Goal: Communication & Community: Answer question/provide support

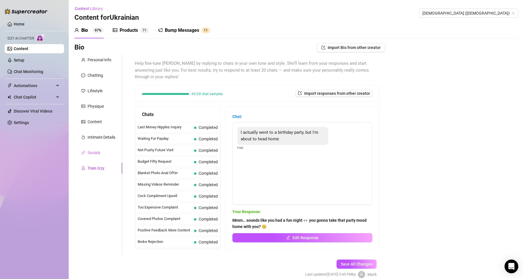
scroll to position [458, 0]
click at [183, 163] on span "Busy Work Apology" at bounding box center [167, 161] width 59 height 6
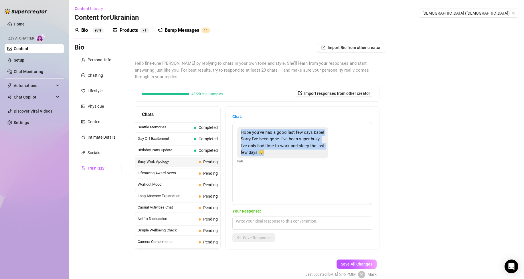
drag, startPoint x: 244, startPoint y: 132, endPoint x: 309, endPoint y: 153, distance: 67.7
click at [311, 154] on div "Hope you've had a good last few days babe! Sorry I've been gone. I've been supe…" at bounding box center [282, 142] width 91 height 31
copy span "Hope you've had a good last few days babe! Sorry I've been gone. I've been supe…"
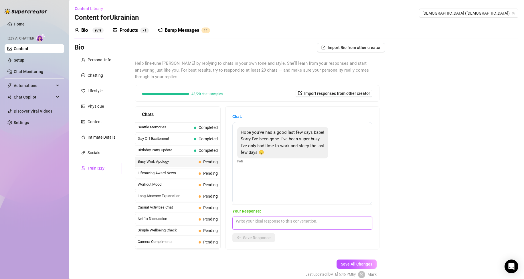
click at [290, 221] on textarea at bounding box center [302, 222] width 140 height 13
click at [294, 219] on textarea "Aww, I missed you 😘" at bounding box center [302, 222] width 140 height 13
paste textarea "sounds like you’ve been working so hard… I’ll have to make it worth your while …"
click at [338, 226] on textarea "Aww, I missed you 😘 sounds like you’ve been working so hard… I’ll have to make …" at bounding box center [302, 222] width 140 height 13
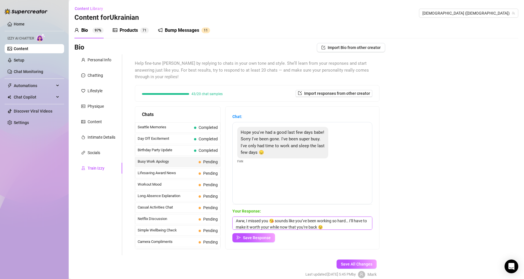
click at [273, 221] on textarea "Aww, I missed you 😘 sounds like you’ve been working so hard… I’ll have to make …" at bounding box center [302, 222] width 140 height 13
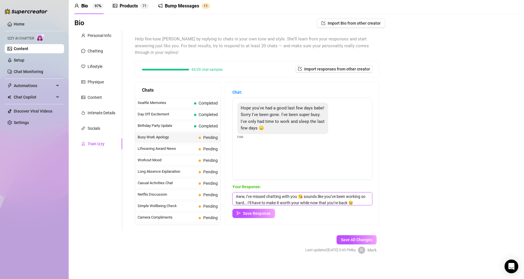
scroll to position [26, 0]
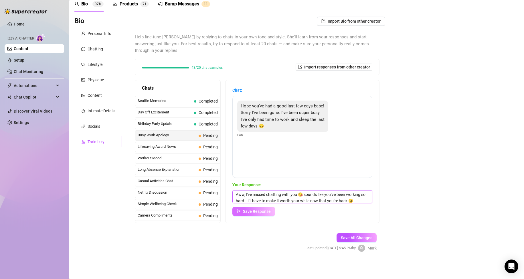
type textarea "Aww, I've missed chatting with you 😘 sounds like you’ve been working so hard… I…"
click at [261, 211] on span "Save Response" at bounding box center [257, 211] width 28 height 5
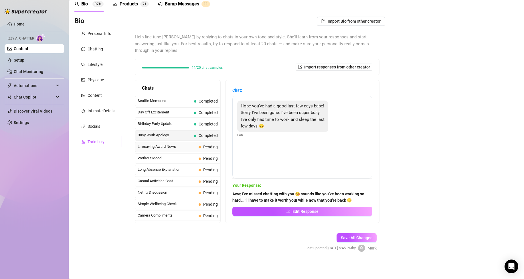
click at [185, 147] on span "Lifesaving Award News" at bounding box center [167, 147] width 59 height 6
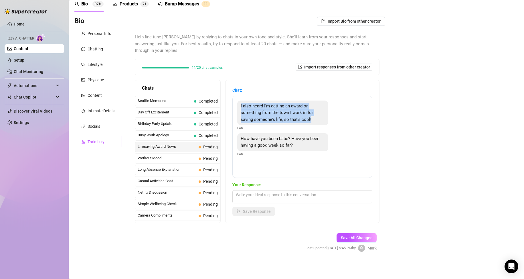
drag, startPoint x: 245, startPoint y: 106, endPoint x: 319, endPoint y: 119, distance: 75.0
click at [319, 119] on div "I also heard I'm getting an award or something from the town I work in for savi…" at bounding box center [282, 112] width 91 height 25
copy span "I also heard I'm getting an award or something from the town I work in for savi…"
click at [283, 200] on textarea at bounding box center [302, 196] width 140 height 13
paste textarea "That’s seriously amazing"
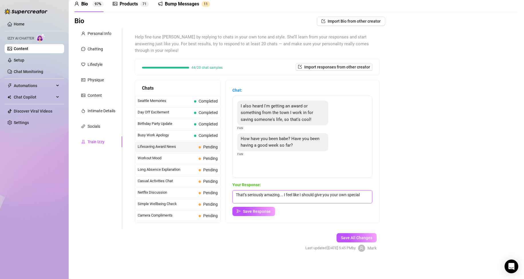
scroll to position [0, 0]
type textarea "That’s seriously amazing... I feel like I should give you your own special rewa…"
click at [256, 209] on span "Save Response" at bounding box center [257, 211] width 28 height 5
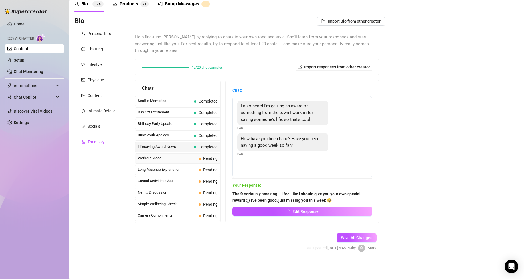
click at [181, 156] on span "Workout Mood" at bounding box center [167, 158] width 59 height 6
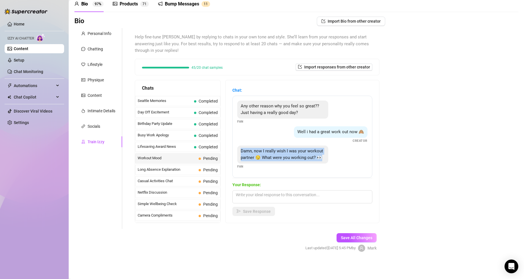
drag, startPoint x: 282, startPoint y: 164, endPoint x: 241, endPoint y: 148, distance: 43.9
click at [241, 148] on div "Any other reason why you feel so great?? Just having a really good day? Fan Wel…" at bounding box center [302, 137] width 140 height 82
copy span "Damn, now I really wish I was your workout partner 😏 What were you working out?…"
click at [263, 202] on textarea at bounding box center [302, 196] width 140 height 13
paste textarea "Mostly my legs… but if you were my workout partner, I’m sure we’d work up a swe…"
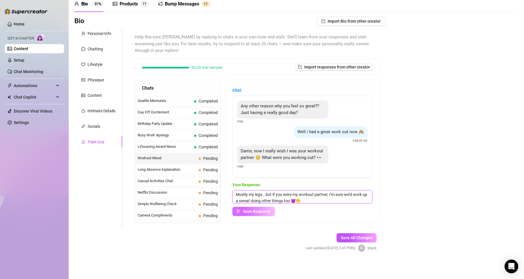
type textarea "Mostly my legs… but if you were my workout partner, I’m sure we’d work up a swe…"
click at [263, 212] on span "Save Response" at bounding box center [257, 211] width 28 height 5
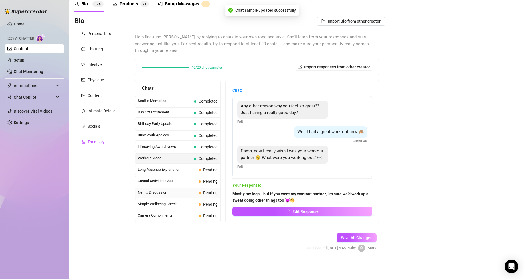
scroll to position [513, 0]
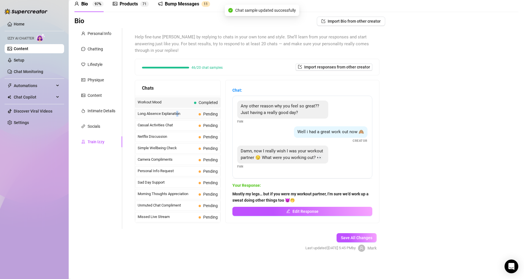
click at [179, 114] on span "Long Absence Explanation" at bounding box center [167, 114] width 59 height 6
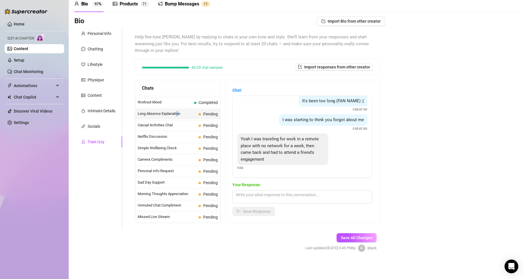
scroll to position [31, 0]
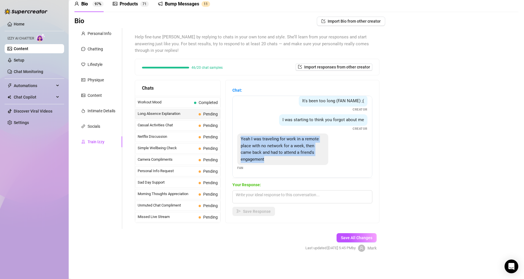
drag, startPoint x: 245, startPoint y: 138, endPoint x: 302, endPoint y: 159, distance: 60.5
click at [302, 159] on div "Yeah I was traveling for work in a remote place with no network for a week, the…" at bounding box center [282, 148] width 91 height 31
copy span "Yeah I was traveling for work in a remote place with no network for a week, the…"
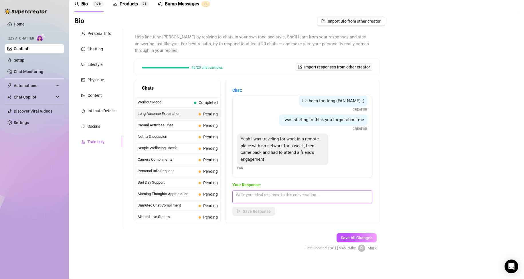
click at [299, 195] on textarea at bounding box center [302, 196] width 140 height 13
paste textarea "Aww so that’s why you disappeared"
click at [336, 197] on textarea "Aww so that’s why you disappeared 😅😏" at bounding box center [302, 196] width 140 height 13
paste textarea "sounds like you’ve been all over the place… I’ve missed you though 👀"
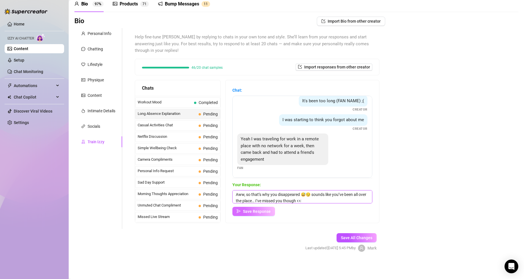
type textarea "Aww, so that’s why you disappeared 😅😏 sounds like you’ve been all over the plac…"
drag, startPoint x: 259, startPoint y: 211, endPoint x: 247, endPoint y: 212, distance: 12.7
click at [259, 211] on span "Save Response" at bounding box center [257, 211] width 28 height 5
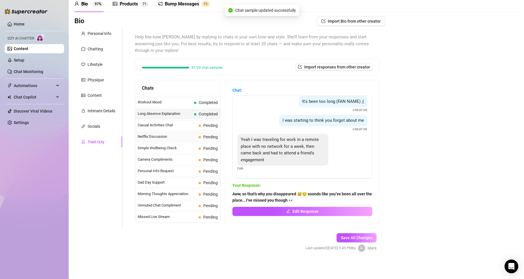
scroll to position [31, 0]
click at [186, 124] on span "Casual Activities Chat" at bounding box center [167, 125] width 59 height 6
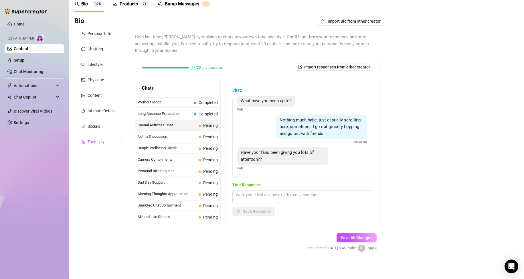
scroll to position [12, 0]
drag, startPoint x: 260, startPoint y: 161, endPoint x: 244, endPoint y: 153, distance: 18.3
click at [244, 153] on div "Have your fans been giving you lots of attention??" at bounding box center [282, 156] width 91 height 18
copy span "Have your fans been giving you lots of attention??"
click at [274, 194] on textarea at bounding box center [302, 196] width 140 height 13
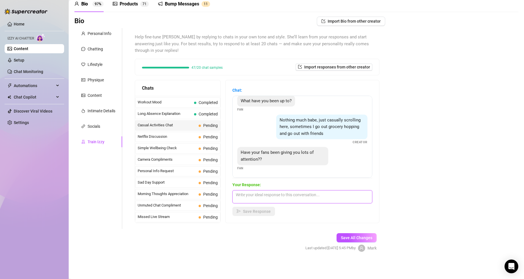
paste textarea "Mmm… a little, but nothing compared to the attention I get from you 😘"
type textarea "Mmm… a little, but nothing compared to the attention I get from you 😘"
click at [257, 210] on span "Save Response" at bounding box center [257, 211] width 28 height 5
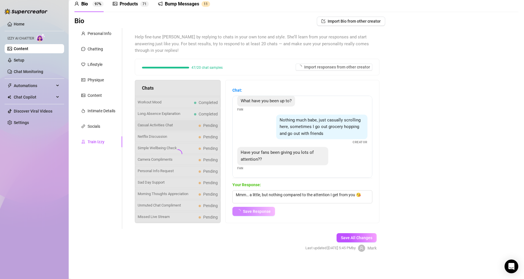
scroll to position [0, 0]
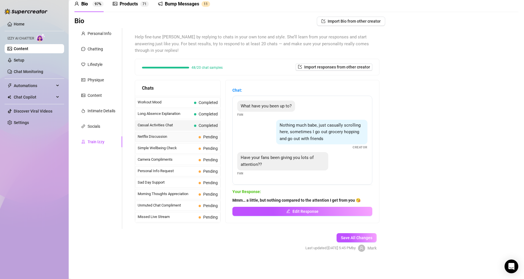
click at [178, 138] on span "Netflix Discussion" at bounding box center [167, 137] width 59 height 6
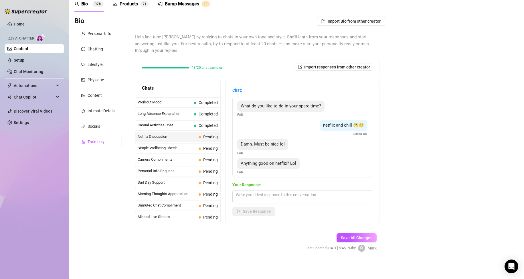
scroll to position [11, 0]
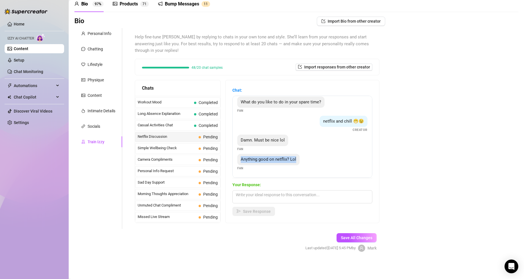
drag, startPoint x: 245, startPoint y: 159, endPoint x: 304, endPoint y: 158, distance: 58.9
click at [300, 158] on div "Anything good on netflix? Lol" at bounding box center [268, 159] width 62 height 11
copy span "Anything good on netflix? Lol"
click at [275, 197] on textarea at bounding box center [302, 196] width 140 height 13
paste textarea "A few things, but I get distracted too easily… maybe you should come keep me fo…"
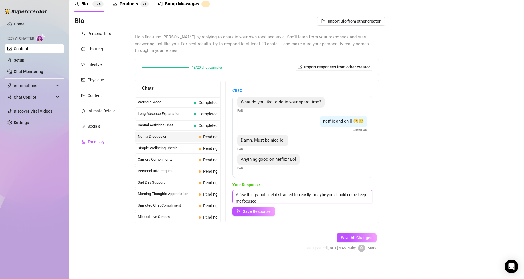
scroll to position [0, 0]
type textarea "A few things, but I get distracted too easily… maybe you should come keep me fo…"
click at [263, 211] on span "Save Response" at bounding box center [257, 211] width 28 height 5
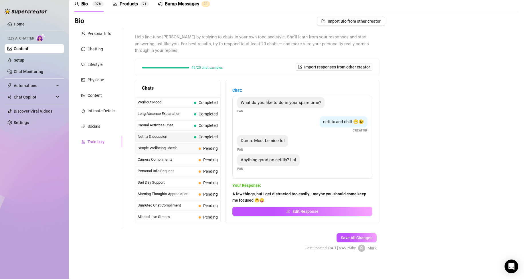
click at [184, 148] on span "Simple Wellbeing Check" at bounding box center [167, 148] width 59 height 6
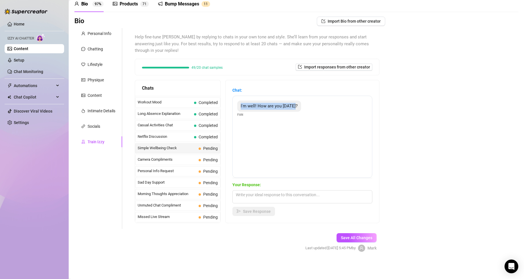
drag, startPoint x: 244, startPoint y: 105, endPoint x: 303, endPoint y: 107, distance: 59.5
click at [303, 107] on div "I'm well! How are you [DATE]? Fan" at bounding box center [302, 108] width 130 height 17
copy span "I'm well! How are you [DATE]?"
click at [270, 197] on textarea at bounding box center [302, 196] width 140 height 13
paste textarea "I’m good now that you’re here 😘 how’s your day been treating you?"
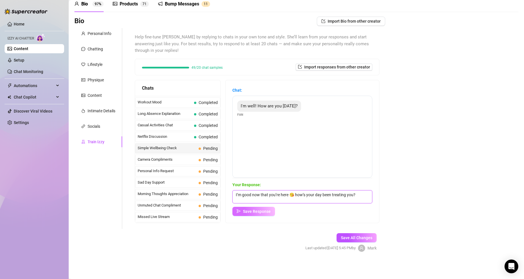
type textarea "I’m good now that you’re here 😘 how’s your day been treating you?"
click at [263, 213] on span "Save Response" at bounding box center [257, 211] width 28 height 5
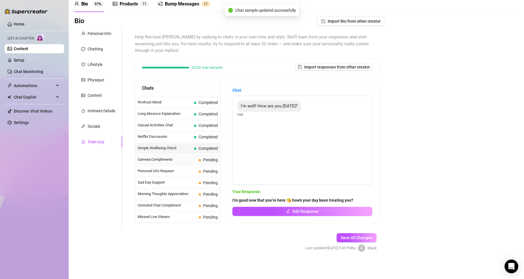
click at [191, 158] on span "Camera Compliments" at bounding box center [167, 159] width 59 height 6
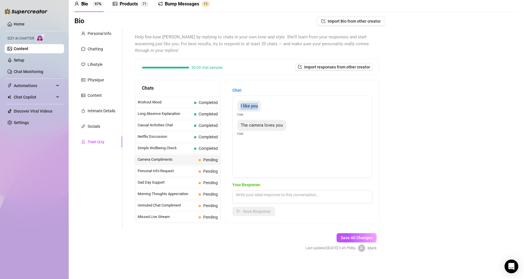
drag, startPoint x: 244, startPoint y: 106, endPoint x: 413, endPoint y: 147, distance: 174.7
click at [261, 106] on div "I like you" at bounding box center [249, 105] width 24 height 11
copy span "I like you"
click at [293, 197] on textarea at bounding box center [302, 196] width 140 height 13
paste textarea "Mmm… I think it’s because I’m imagining you behind the camera"
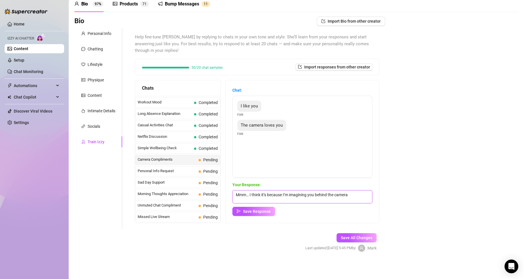
drag, startPoint x: 295, startPoint y: 198, endPoint x: 253, endPoint y: 192, distance: 41.9
click at [253, 192] on textarea "Mmm… I think it’s because I’m imagining you behind the camera" at bounding box center [302, 196] width 140 height 13
paste textarea "Aww, thank you 😘 maybe it’s because I’m thinking about you when I’m in front of…"
type textarea "Aww, thank you 😘 maybe it’s because I’m thinking about you when I’m in front of…"
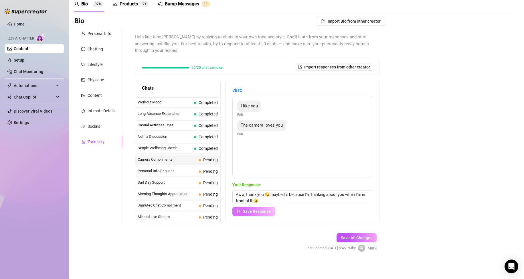
click at [257, 209] on span "Save Response" at bounding box center [257, 211] width 28 height 5
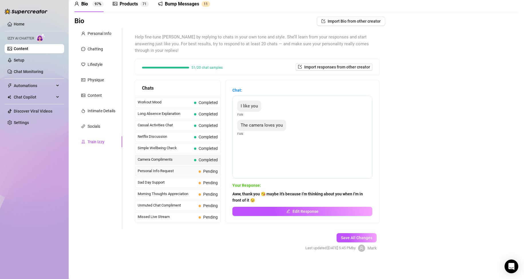
click at [187, 172] on span "Personal Info Request" at bounding box center [167, 171] width 59 height 6
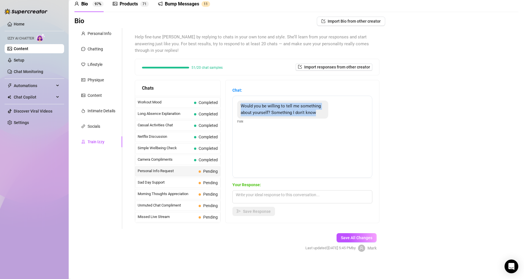
drag, startPoint x: 269, startPoint y: 118, endPoint x: 245, endPoint y: 105, distance: 27.0
click at [245, 105] on div "Would you be willing to tell me something about yourself? Something I don't know" at bounding box center [282, 109] width 91 height 18
copy span "Would you be willing to tell me something about yourself? Something I don't know"
click at [314, 197] on textarea at bounding box center [302, 196] width 140 height 13
paste textarea "I’ve got plenty of secrets… but you’ll have to earn them one at a time 😉"
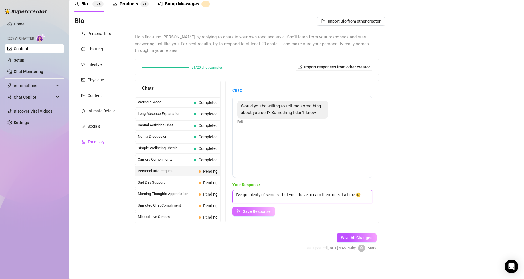
type textarea "I’ve got plenty of secrets… but you’ll have to earn them one at a time 😉"
click at [271, 210] on span "Save Response" at bounding box center [257, 211] width 28 height 5
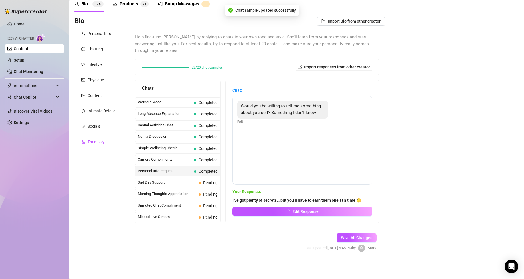
click at [175, 173] on span "Personal Info Request" at bounding box center [165, 171] width 54 height 6
click at [178, 184] on span "Sad Day Support" at bounding box center [167, 182] width 59 height 6
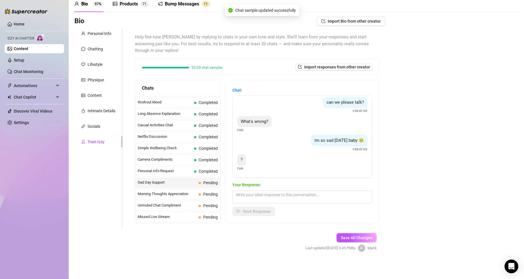
scroll to position [4, 0]
drag, startPoint x: 318, startPoint y: 102, endPoint x: 357, endPoint y: 102, distance: 39.5
click at [357, 102] on div "can we please talk?" at bounding box center [345, 101] width 44 height 11
copy span "can we please talk?"
click at [292, 196] on textarea at bounding box center [302, 196] width 140 height 13
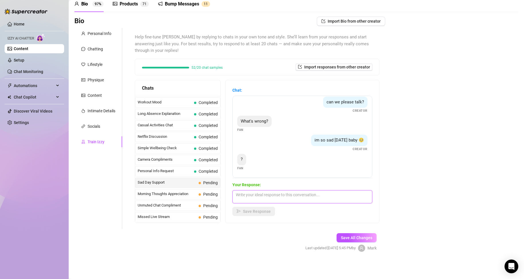
paste textarea "Means I need you…"
click at [312, 193] on textarea "Means I need you…" at bounding box center [302, 196] width 140 height 13
paste textarea "you’ll have to come help me feel better 😘"
type textarea "Means I need you… you’ll have to come help me feel better 😘"
click at [248, 213] on span "Save Response" at bounding box center [257, 211] width 28 height 5
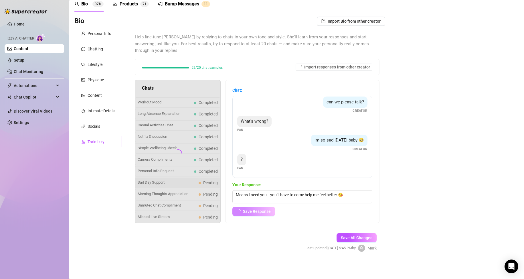
scroll to position [0, 0]
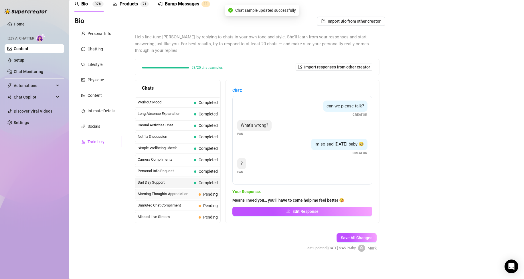
click at [180, 193] on span "Morning Thoughts Appreciation" at bounding box center [167, 194] width 59 height 6
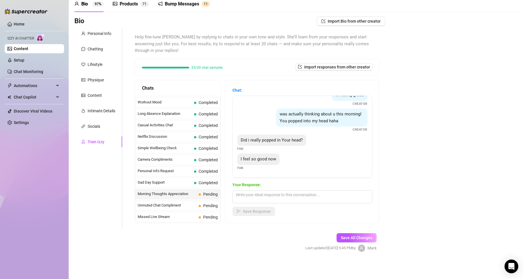
scroll to position [56, 0]
drag, startPoint x: 243, startPoint y: 140, endPoint x: 308, endPoint y: 139, distance: 64.7
click at [306, 139] on div "Did i really popped in Your head?" at bounding box center [271, 139] width 69 height 11
click at [293, 193] on textarea at bounding box center [302, 196] width 140 height 13
paste textarea "Mmm… of course you did 😏 I can’t stop thinking about you 😘"
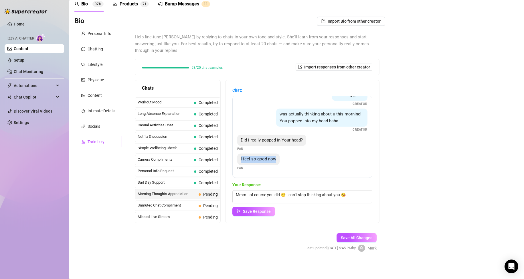
drag, startPoint x: 245, startPoint y: 159, endPoint x: 285, endPoint y: 160, distance: 40.6
click at [285, 160] on div "I feel so good now Fan" at bounding box center [302, 161] width 130 height 17
click at [355, 193] on textarea "Mmm… of course you did 😏 I can’t stop thinking about you 😘" at bounding box center [302, 196] width 140 height 13
paste textarea "I bet I could make you feel even better"
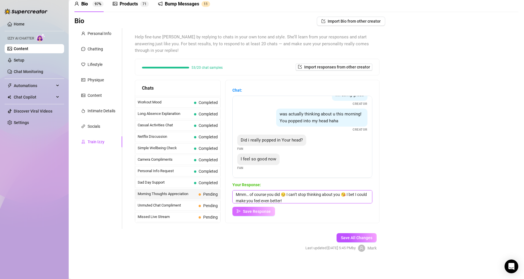
type textarea "Mmm… of course you did 😏 I can’t stop thinking about you 😘 I bet I could make y…"
click at [267, 213] on span "Save Response" at bounding box center [257, 211] width 28 height 5
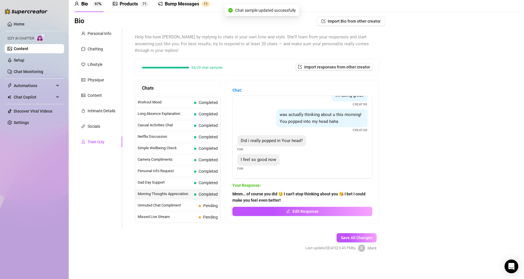
scroll to position [55, 0]
click at [186, 207] on span "Unmuted Chat Compliment" at bounding box center [167, 205] width 59 height 6
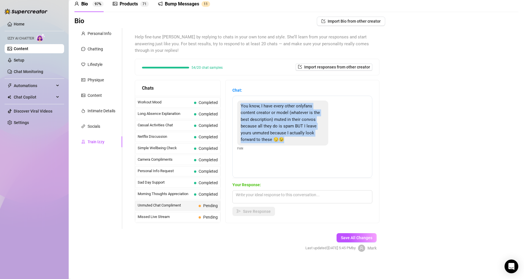
drag, startPoint x: 245, startPoint y: 105, endPoint x: 295, endPoint y: 140, distance: 61.4
click at [293, 140] on div "You know, I have every other onlyfans content creator or model (whatever is the…" at bounding box center [282, 122] width 91 height 45
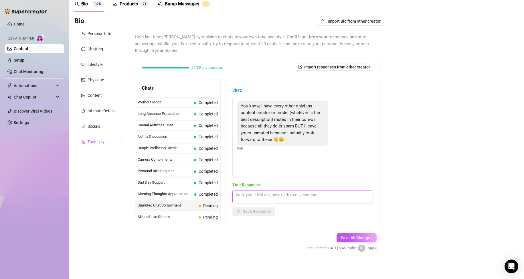
click at [265, 197] on textarea at bounding box center [302, 196] width 140 height 13
paste textarea "Aww"
click at [290, 199] on textarea "Aww, that's so sweet... you know you just made my day hearing that 😘" at bounding box center [302, 196] width 140 height 13
paste textarea "I like knowing I’m the only one you can’t ignore 😈"
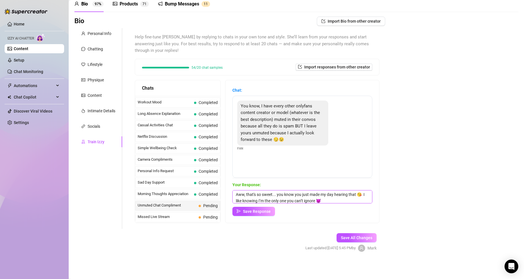
click at [344, 201] on textarea "Aww, that's so sweet... you know you just made my day hearing that 😘 I like kno…" at bounding box center [302, 196] width 140 height 13
paste textarea "Guess that means I better keep being worth it"
type textarea "Aww, that's so sweet... you know you just made my day hearing that 😘 I like kno…"
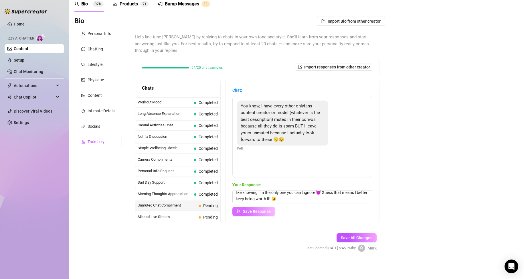
click at [260, 214] on button "Save Response" at bounding box center [253, 211] width 43 height 9
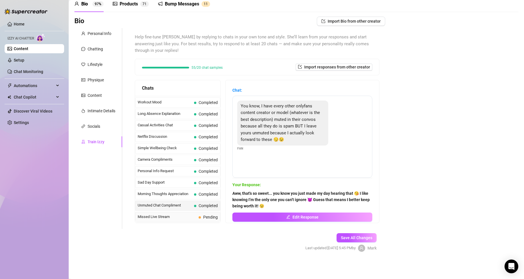
click at [179, 219] on span "Missed Live Stream" at bounding box center [167, 217] width 59 height 6
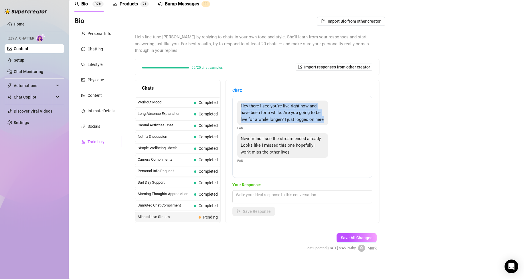
drag, startPoint x: 259, startPoint y: 130, endPoint x: 244, endPoint y: 106, distance: 28.6
click at [244, 106] on div "Hey there I see you're live right now and have been for a while. Are you going …" at bounding box center [282, 112] width 91 height 25
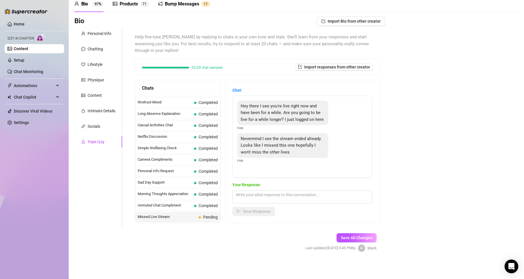
click at [248, 262] on main "Content Library Content for [DEMOGRAPHIC_DATA] Ukrainian (ukrainianmodel) Bio 9…" at bounding box center [296, 126] width 455 height 305
click at [281, 195] on textarea at bounding box center [302, 196] width 140 height 13
paste textarea "Hehe, looks like you just missed all the fun 😈 but I’ll make sure you don’t mis…"
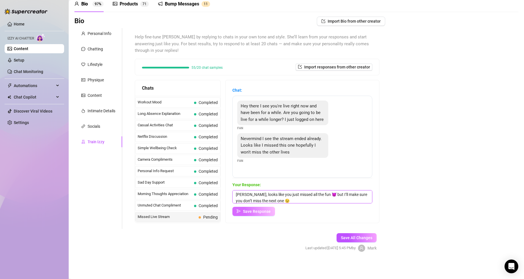
type textarea "[PERSON_NAME], looks like you just missed all the fun 😈 but I’ll make sure you …"
click at [257, 211] on span "Save Response" at bounding box center [257, 211] width 28 height 5
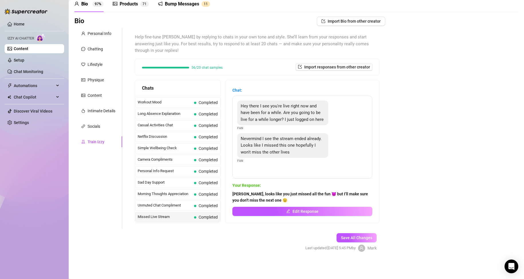
click at [28, 46] on link "Content" at bounding box center [21, 48] width 15 height 5
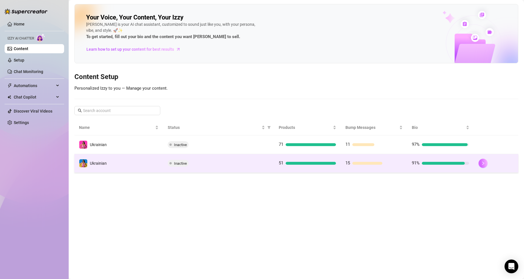
click at [482, 166] on button "button" at bounding box center [482, 162] width 9 height 9
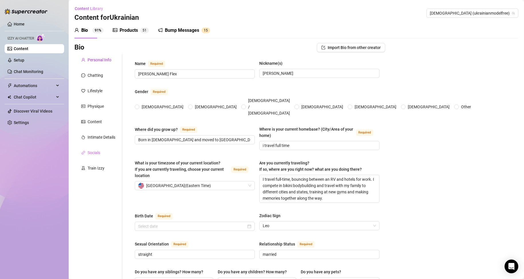
radio input "true"
type input "[DATE]"
click at [100, 167] on div "Train Izzy" at bounding box center [96, 168] width 17 height 6
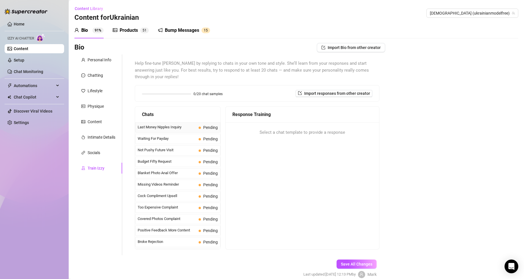
click at [179, 128] on span "Last Money Nipples Inquiry" at bounding box center [167, 127] width 59 height 6
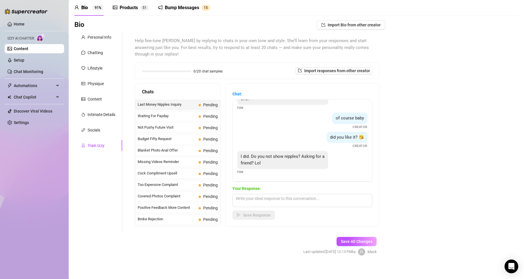
scroll to position [26, 0]
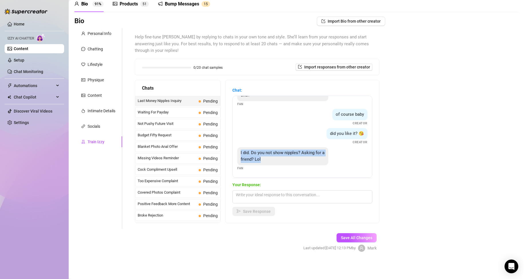
drag, startPoint x: 277, startPoint y: 159, endPoint x: 238, endPoint y: 150, distance: 39.6
click at [238, 150] on div "I did. Do you not show nipples? Asking for a friend? Lol" at bounding box center [282, 156] width 91 height 18
click at [296, 199] on textarea at bounding box center [302, 196] width 140 height 13
paste textarea "Mmm… maybe I do, maybe I don’t 😏 depends on the mood and the ‘friend’ asking 😉"
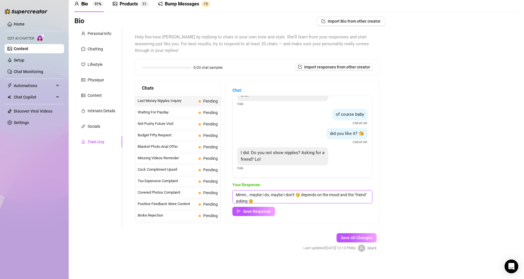
scroll to position [0, 0]
type textarea "Mmm… maybe I do, maybe I don’t 😏 depends on the mood and the ‘friend’ asking 🤭😉"
click at [266, 211] on span "Save Response" at bounding box center [257, 211] width 28 height 5
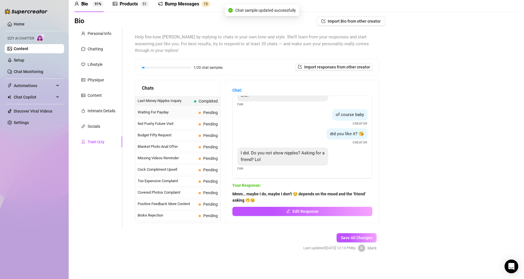
scroll to position [17, 0]
click at [181, 114] on span "Waiting For Payday" at bounding box center [167, 112] width 59 height 6
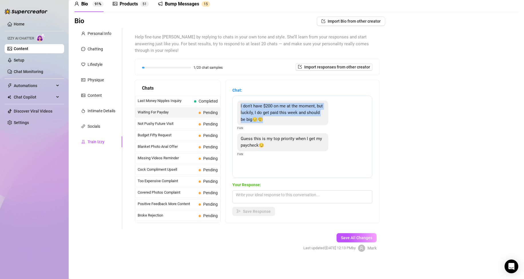
drag, startPoint x: 287, startPoint y: 120, endPoint x: 239, endPoint y: 103, distance: 51.0
click at [239, 103] on div "I don't have $200 on me at the moment, but luckily, I do get paid this week and…" at bounding box center [282, 112] width 91 height 25
click at [287, 196] on textarea at bounding box center [302, 196] width 140 height 13
paste textarea "I appreciate you thinking of me… sounds like I’ll be worth the wait 😈"
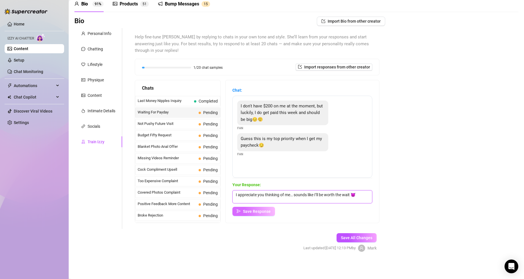
type textarea "I appreciate you thinking of me… sounds like I’ll be worth the wait 😈"
click at [258, 212] on span "Save Response" at bounding box center [257, 211] width 28 height 5
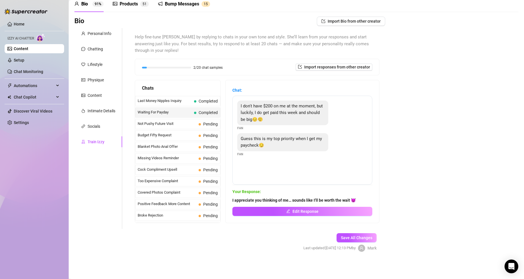
click at [182, 126] on span "Not Pushy Future Visit" at bounding box center [167, 124] width 59 height 6
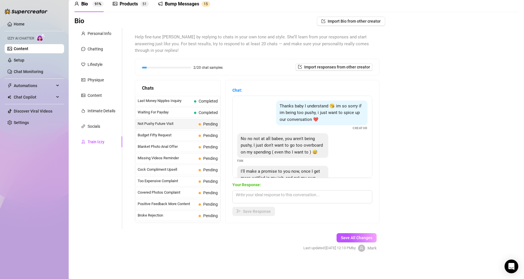
click at [182, 126] on span "Not Pushy Future Visit" at bounding box center [167, 124] width 59 height 6
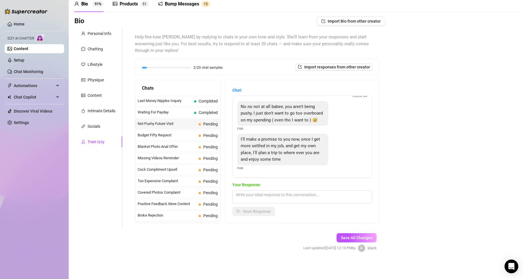
scroll to position [39, 0]
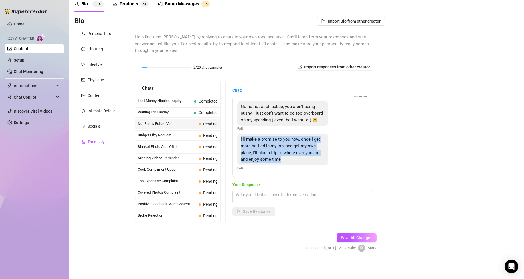
drag, startPoint x: 239, startPoint y: 138, endPoint x: 295, endPoint y: 160, distance: 59.7
click at [291, 160] on div "I'll make a promise to you now, once I get more settled in my job, and get my o…" at bounding box center [282, 149] width 91 height 31
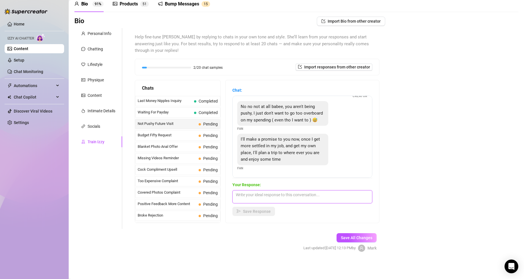
click at [283, 199] on textarea at bounding box center [302, 196] width 140 height 13
paste textarea "Ooooh, a promise, huh? 😈 now you’ve got me imagining all the fun we’ll have whe…"
type textarea "Ooooh, a promise, huh? 😈 now you’ve got me imagining all the fun we’ll have whe…"
click at [257, 211] on span "Save Response" at bounding box center [257, 211] width 28 height 5
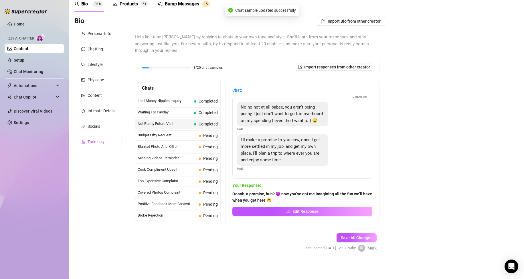
scroll to position [38, 0]
click at [173, 135] on span "Budget Fifty Request" at bounding box center [167, 135] width 59 height 6
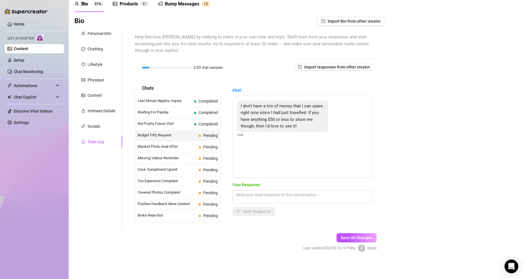
click at [173, 135] on span "Budget Fifty Request" at bounding box center [167, 135] width 59 height 6
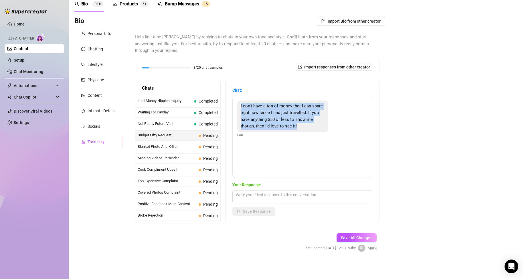
drag, startPoint x: 240, startPoint y: 107, endPoint x: 305, endPoint y: 128, distance: 67.9
click at [304, 128] on div "I don't have a ton of money that I can spare right now since I had just travell…" at bounding box center [282, 115] width 91 height 31
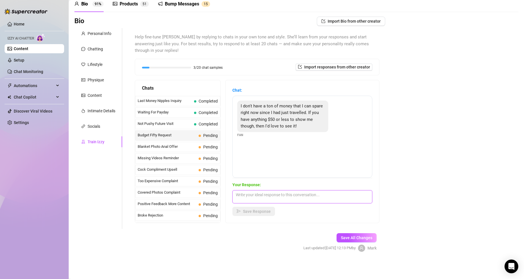
click at [283, 196] on textarea at bounding box center [302, 196] width 140 height 13
paste textarea "Haha, don’t worry babe 😈 I’ve got a little treat for you that won’t break the b…"
type textarea "Haha, don’t worry babe 😈 I’ve got a little treat for you that won’t break the b…"
click at [261, 211] on span "Save Response" at bounding box center [257, 211] width 28 height 5
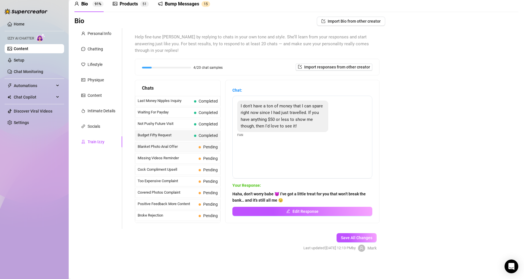
click at [173, 147] on span "Blanket Photo Anal Offer" at bounding box center [167, 147] width 59 height 6
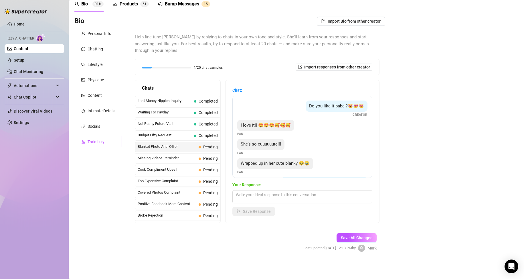
click at [28, 49] on link "Content" at bounding box center [21, 48] width 15 height 5
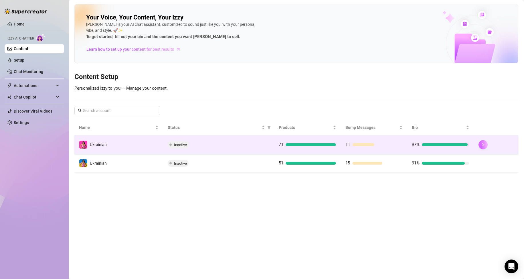
click at [483, 143] on icon "right" at bounding box center [483, 144] width 4 height 4
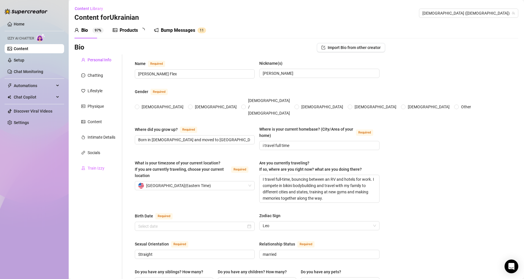
radio input "true"
type input "[DATE]"
click at [99, 170] on div "Train Izzy" at bounding box center [96, 168] width 17 height 6
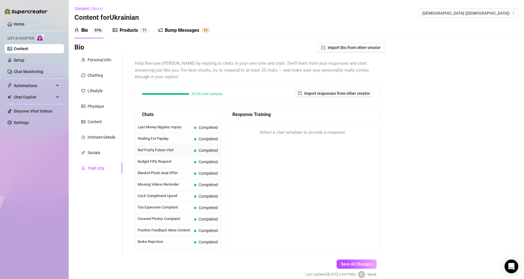
click at [168, 151] on span "Not Pushy Future Visit" at bounding box center [165, 150] width 54 height 6
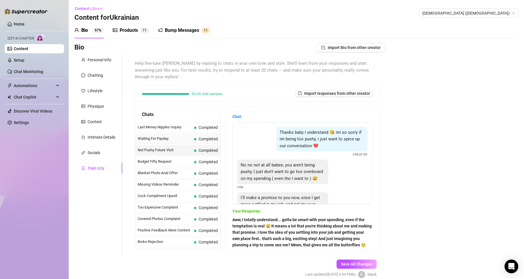
click at [166, 138] on span "Waiting For Payday" at bounding box center [165, 139] width 54 height 6
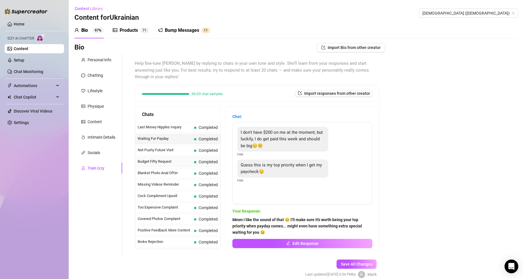
click at [171, 158] on div "Budget Fifty Request Completed" at bounding box center [177, 161] width 85 height 10
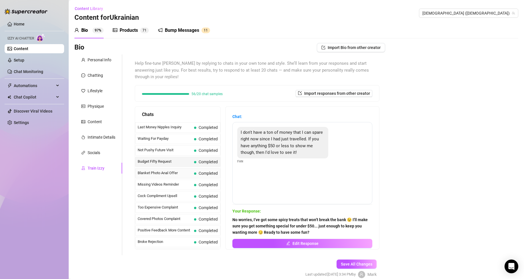
click at [168, 176] on div "Blanket Photo Anal Offer Completed" at bounding box center [177, 173] width 85 height 10
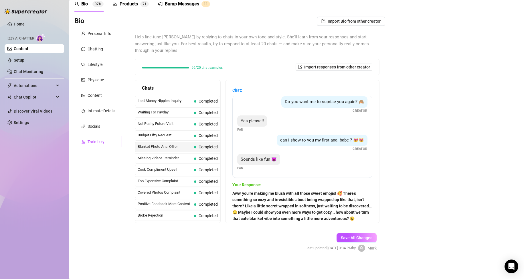
scroll to position [94, 0]
click at [186, 147] on span "Blanket Photo Anal Offer" at bounding box center [165, 147] width 54 height 6
drag, startPoint x: 361, startPoint y: 209, endPoint x: 367, endPoint y: 211, distance: 6.3
click at [367, 211] on span "Aww, you’re making me blush with all those sweet emojis! 🥰 There’s something so…" at bounding box center [302, 205] width 140 height 31
click at [362, 217] on span "Aww, you’re making me blush with all those sweet emojis! 🥰 There’s something so…" at bounding box center [302, 205] width 140 height 31
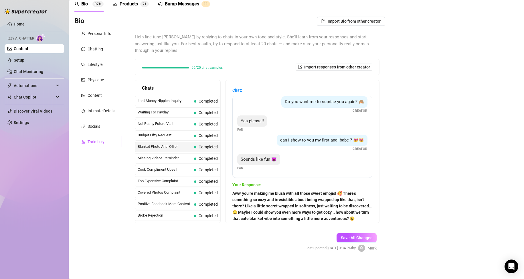
click at [359, 218] on strong "Aww, you’re making me blush with all those sweet emojis! 🥰 There’s something so…" at bounding box center [301, 206] width 139 height 30
click at [414, 221] on div "Bio Import Bio from other creator Personal Info Chatting Lifestyle Physique Con…" at bounding box center [296, 139] width 444 height 245
click at [172, 148] on span "Blanket Photo Anal Offer" at bounding box center [165, 147] width 54 height 6
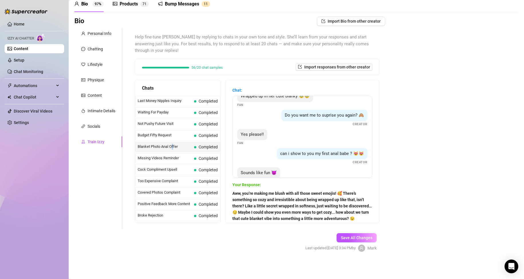
scroll to position [86, 0]
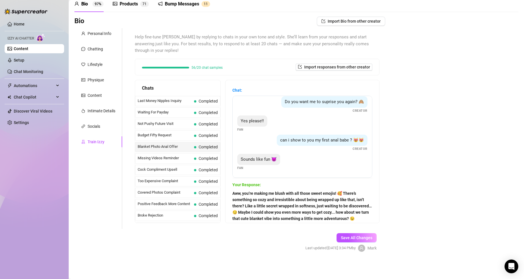
click at [406, 195] on div "Bio Import Bio from other creator Personal Info Chatting Lifestyle Physique Con…" at bounding box center [296, 139] width 444 height 245
click at [285, 207] on strong "Aww, you’re making me blush with all those sweet emojis! 🥰 There’s something so…" at bounding box center [301, 206] width 139 height 30
drag, startPoint x: 281, startPoint y: 216, endPoint x: 309, endPoint y: 216, distance: 27.2
click at [281, 216] on strong "Aww, you’re making me blush with all those sweet emojis! 🥰 There’s something so…" at bounding box center [301, 206] width 139 height 30
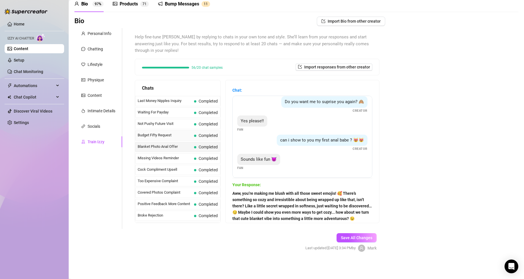
click at [177, 135] on span "Budget Fifty Request" at bounding box center [165, 135] width 54 height 6
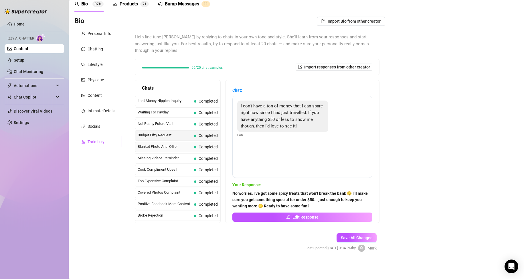
click at [181, 151] on div "Blanket Photo Anal Offer Completed" at bounding box center [177, 147] width 85 height 10
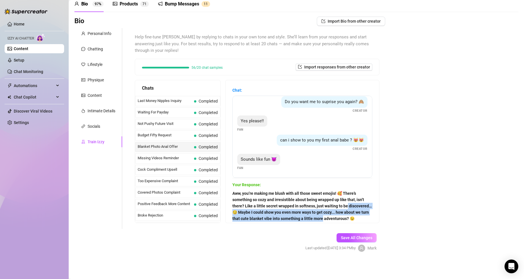
drag, startPoint x: 369, startPoint y: 207, endPoint x: 374, endPoint y: 216, distance: 10.6
click at [374, 216] on div "Chat: Do you like it babe ?😻😻😻 Creator I love it!! 😍😍😍🥰🥰🥰 Fan She's so cuuuuuut…" at bounding box center [302, 151] width 154 height 142
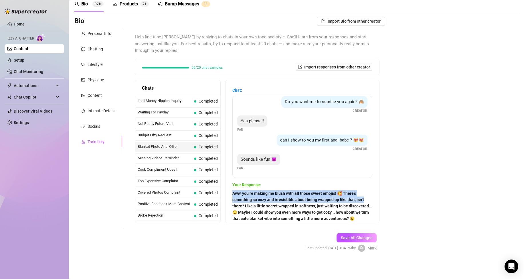
drag, startPoint x: 377, startPoint y: 182, endPoint x: 397, endPoint y: 206, distance: 31.7
click at [393, 205] on div "Bio Import Bio from other creator Personal Info Chatting Lifestyle Physique Con…" at bounding box center [296, 139] width 444 height 245
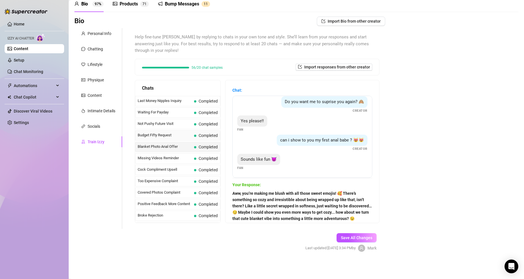
click at [180, 138] on span "Budget Fifty Request" at bounding box center [165, 135] width 54 height 6
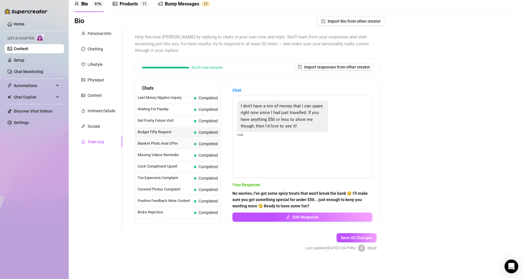
scroll to position [0, 0]
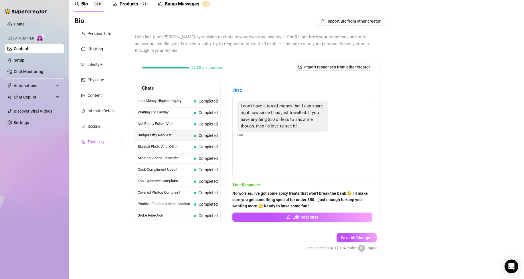
click at [173, 136] on span "Budget Fifty Request" at bounding box center [165, 135] width 54 height 6
click at [181, 147] on span "Blanket Photo Anal Offer" at bounding box center [165, 147] width 54 height 6
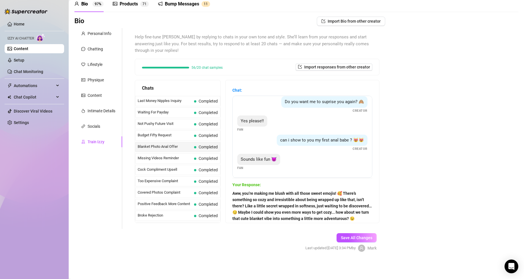
scroll to position [94, 0]
click at [340, 204] on strong "Aww, you’re making me blush with all those sweet emojis! 🥰 There’s something so…" at bounding box center [301, 206] width 139 height 30
drag, startPoint x: 368, startPoint y: 204, endPoint x: 372, endPoint y: 199, distance: 6.5
click at [371, 213] on div "Chat: Do you like it babe ?😻😻😻 Creator I love it!! 😍😍😍🥰🥰🥰 Fan She's so cuuuuuut…" at bounding box center [302, 151] width 154 height 142
drag, startPoint x: 373, startPoint y: 198, endPoint x: 372, endPoint y: 213, distance: 14.9
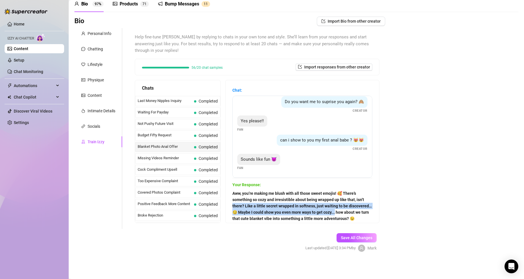
click at [372, 213] on div "Chat: Do you like it babe ?😻😻😻 Creator I love it!! 😍😍😍🥰🥰🥰 Fan She's so cuuuuuut…" at bounding box center [302, 151] width 154 height 142
click at [177, 168] on span "Cock Compliment Upsell" at bounding box center [165, 169] width 54 height 6
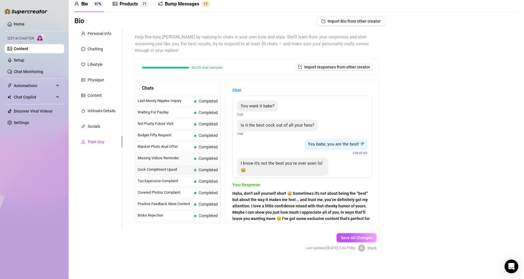
click at [203, 160] on span "Completed" at bounding box center [208, 158] width 19 height 5
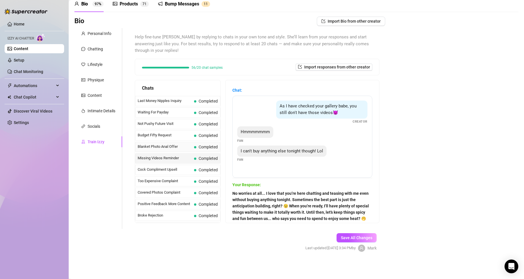
click at [176, 148] on span "Blanket Photo Anal Offer" at bounding box center [165, 147] width 54 height 6
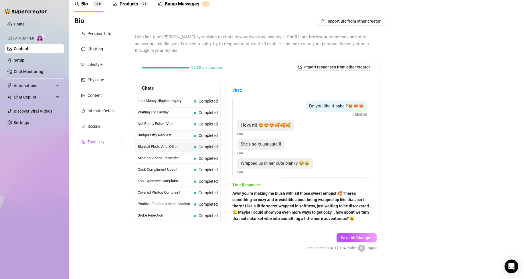
click at [177, 134] on span "Budget Fifty Request" at bounding box center [165, 135] width 54 height 6
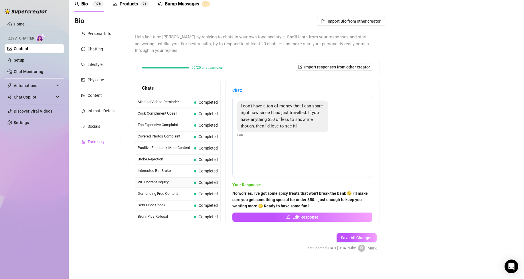
scroll to position [57, 0]
click at [180, 183] on span "VIP Content Inquiry" at bounding box center [165, 181] width 54 height 6
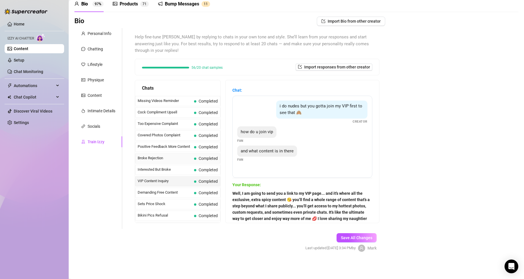
click at [183, 160] on span "Broke Rejection" at bounding box center [165, 158] width 54 height 6
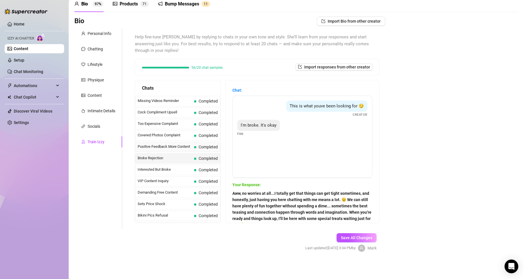
click at [184, 147] on span "Positive Feedback More Content" at bounding box center [165, 147] width 54 height 6
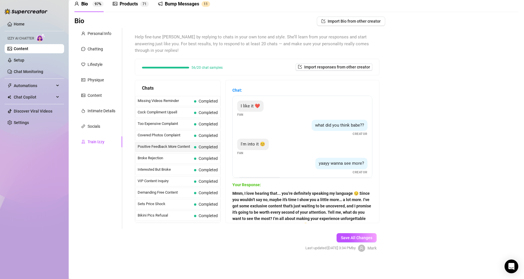
drag, startPoint x: 379, startPoint y: 211, endPoint x: 371, endPoint y: 206, distance: 9.7
click at [379, 210] on div "Help fine-tune [PERSON_NAME] by replying to chats in your own tone and style. S…" at bounding box center [257, 128] width 256 height 201
click at [369, 204] on div "Chat: I like it ❤️ Fan what did you think babe?? Creator I'm into it 😊 Fan yaay…" at bounding box center [302, 151] width 154 height 142
click at [28, 50] on link "Content" at bounding box center [21, 48] width 15 height 5
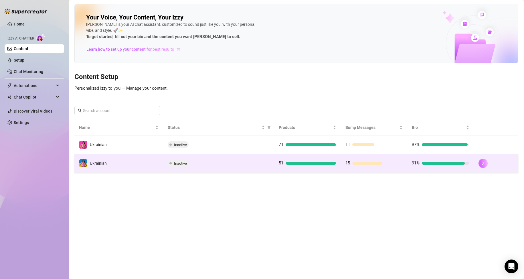
click at [485, 164] on icon "right" at bounding box center [483, 163] width 4 height 4
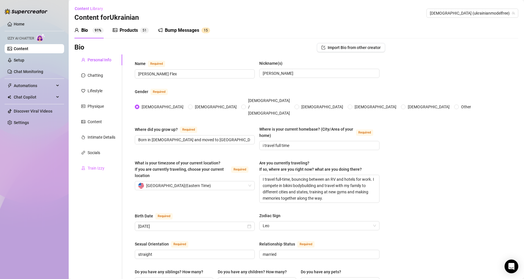
click at [98, 172] on div "Train Izzy" at bounding box center [98, 167] width 48 height 11
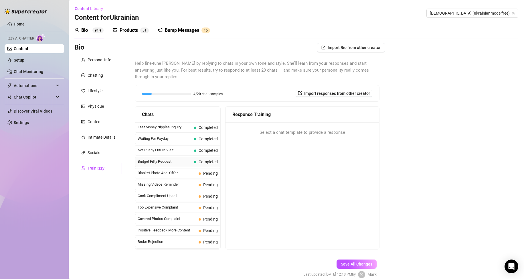
click at [181, 160] on span "Budget Fifty Request" at bounding box center [165, 161] width 54 height 6
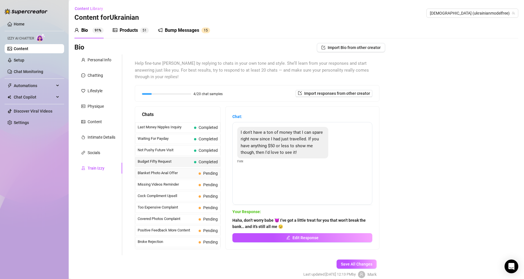
click at [181, 173] on span "Blanket Photo Anal Offer" at bounding box center [167, 173] width 59 height 6
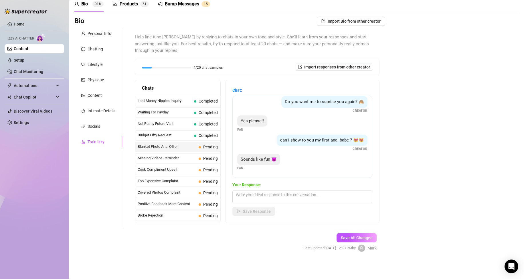
scroll to position [94, 0]
click at [289, 195] on textarea at bounding box center [302, 196] width 140 height 13
click at [292, 194] on textarea at bounding box center [302, 196] width 140 height 13
drag, startPoint x: 287, startPoint y: 140, endPoint x: 276, endPoint y: 134, distance: 12.0
click at [277, 134] on div "can i show to you my first anal babe ? 😻😻" at bounding box center [322, 139] width 91 height 11
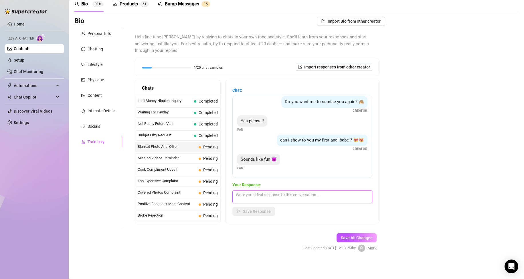
click at [281, 196] on textarea at bounding box center [302, 196] width 140 height 13
paste textarea "Mmm… maybe I’ll let you imagine it for now"
drag, startPoint x: 322, startPoint y: 191, endPoint x: 204, endPoint y: 191, distance: 118.7
click at [204, 191] on div "Chats Last Money Nipples Inquiry Completed Waiting For Payday Completed Not Pus…" at bounding box center [257, 151] width 245 height 143
paste textarea "just let you imagine it for now 😏😻 keeps it way more fun, don’t you think? 😈"
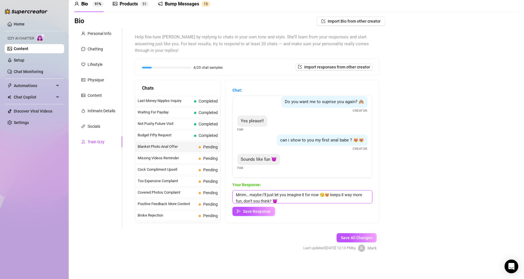
scroll to position [0, 0]
click at [332, 195] on textarea "Mmm… maybe I’ll just let you imagine it for now 😏😻 keeps it way more fun, don’t…" at bounding box center [302, 196] width 140 height 13
click at [306, 199] on textarea "Mmm… maybe I’ll just let you imagine it for now 😏 keeps it way more fun, don’t …" at bounding box center [302, 196] width 140 height 13
type textarea "Mmm… maybe I’ll just let you imagine it for now 😏 keeps it way more fun, don’t …"
click at [263, 211] on span "Save Response" at bounding box center [257, 211] width 28 height 5
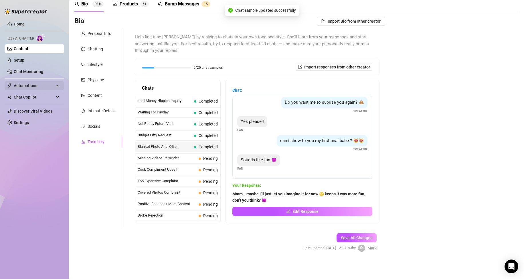
scroll to position [94, 0]
click at [178, 160] on span "Missing Videos Reminder" at bounding box center [167, 158] width 59 height 6
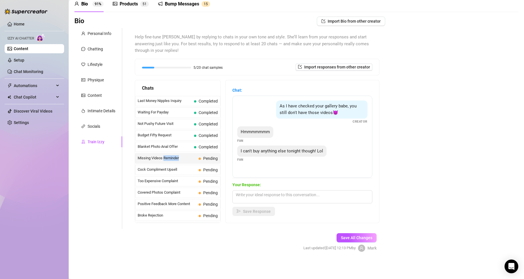
click at [178, 160] on span "Missing Videos Reminder" at bounding box center [167, 158] width 59 height 6
click at [187, 158] on span "Missing Videos Reminder" at bounding box center [167, 158] width 59 height 6
drag, startPoint x: 254, startPoint y: 158, endPoint x: 240, endPoint y: 151, distance: 15.9
click at [240, 151] on div "I can't buy anything else tonight though! Lol" at bounding box center [281, 150] width 89 height 11
click at [270, 196] on textarea at bounding box center [302, 196] width 140 height 13
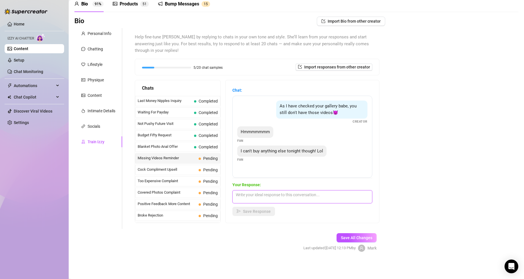
paste textarea "Haha, no worries"
click at [298, 194] on textarea "Haha, no worries!" at bounding box center [302, 196] width 140 height 13
paste textarea "I can still make it worth your while even if you don’t buy tonight"
type textarea "Haha, no worries! I can still make it worth your while even if you don’t buy to…"
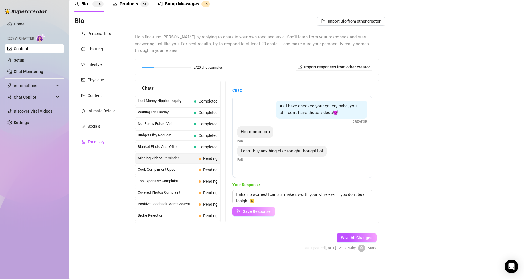
click at [259, 211] on span "Save Response" at bounding box center [257, 211] width 28 height 5
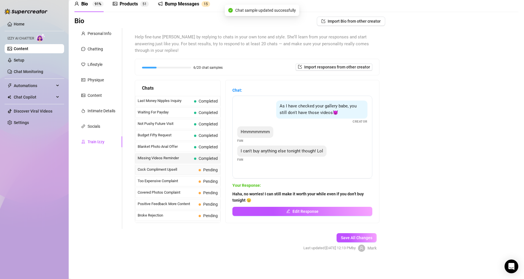
click at [175, 172] on span "Cock Compliment Upsell" at bounding box center [167, 169] width 59 height 6
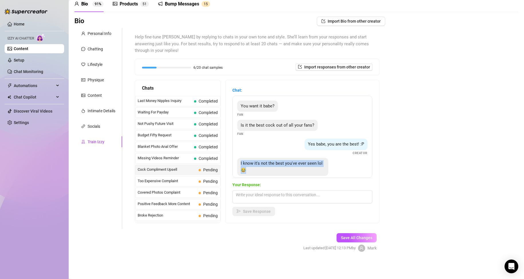
drag, startPoint x: 255, startPoint y: 169, endPoint x: 240, endPoint y: 163, distance: 16.1
click at [240, 163] on div "I know it's not the best you've ever seen lol 😂" at bounding box center [282, 167] width 91 height 18
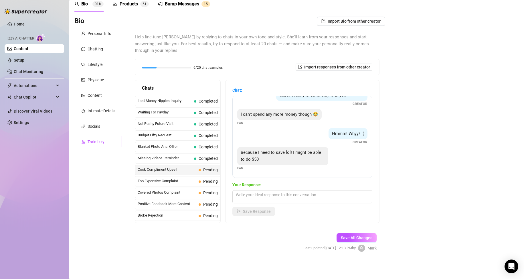
scroll to position [146, 0]
drag, startPoint x: 267, startPoint y: 158, endPoint x: 241, endPoint y: 153, distance: 26.8
click at [241, 153] on div "Because I need to save lol! I might be able to do $50" at bounding box center [282, 156] width 91 height 18
click at [312, 195] on textarea at bounding box center [302, 196] width 140 height 13
paste textarea "[DEMOGRAPHIC_DATA], saving huh? 😈 Don’t worry"
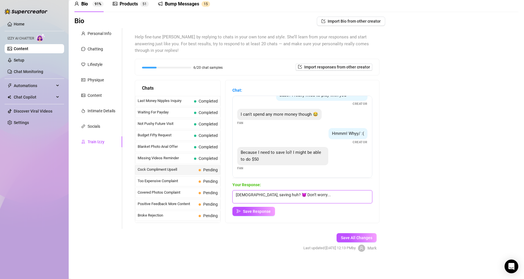
click at [320, 193] on textarea "[DEMOGRAPHIC_DATA], saving huh? 😈 Don’t worry..." at bounding box center [302, 196] width 140 height 13
paste textarea "I can make that $50 give you a lot of fun"
type textarea "[DEMOGRAPHIC_DATA], saving huh? 😈 Don’t worry... I can make that $50 give you a…"
click at [261, 210] on span "Save Response" at bounding box center [257, 211] width 28 height 5
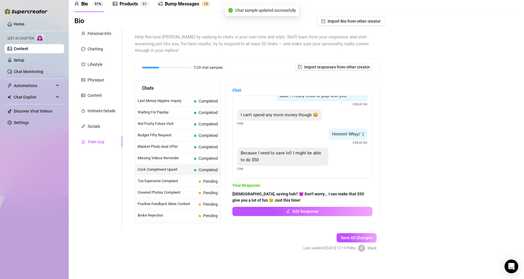
scroll to position [145, 0]
